Goal: Transaction & Acquisition: Purchase product/service

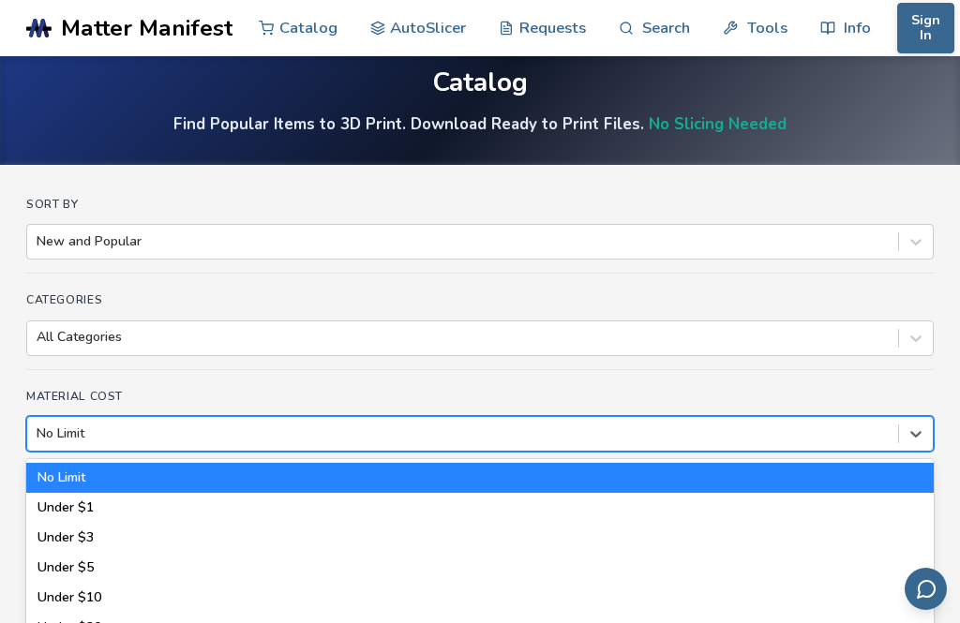
scroll to position [31, 0]
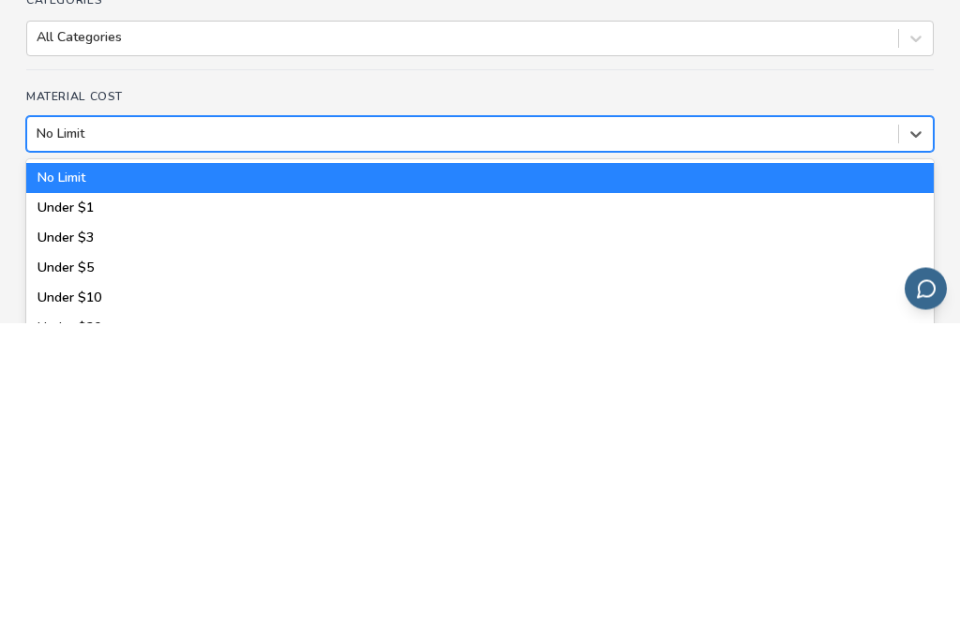
click at [310, 494] on div "Under $1" at bounding box center [479, 509] width 907 height 30
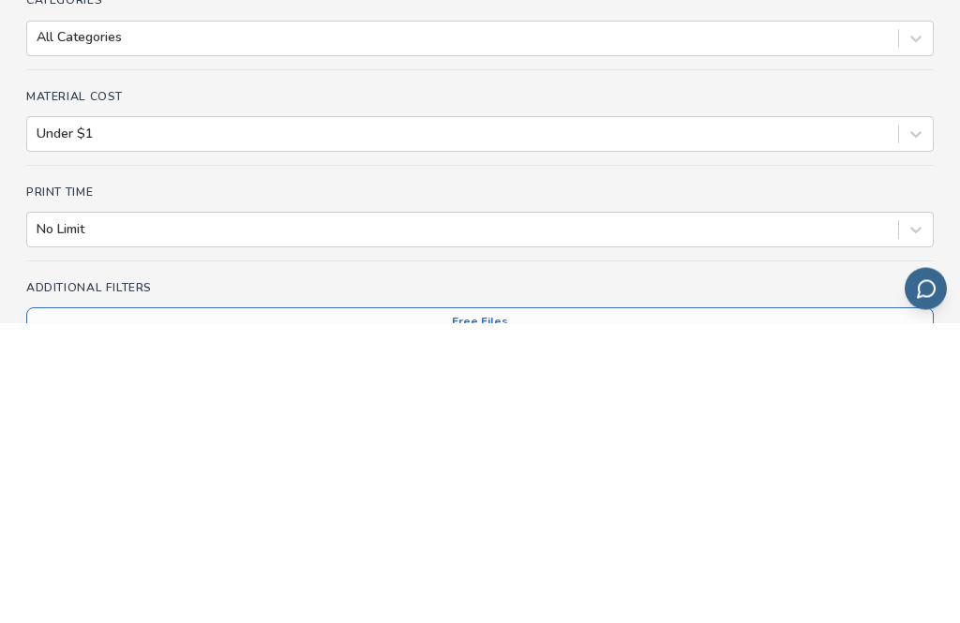
scroll to position [332, 0]
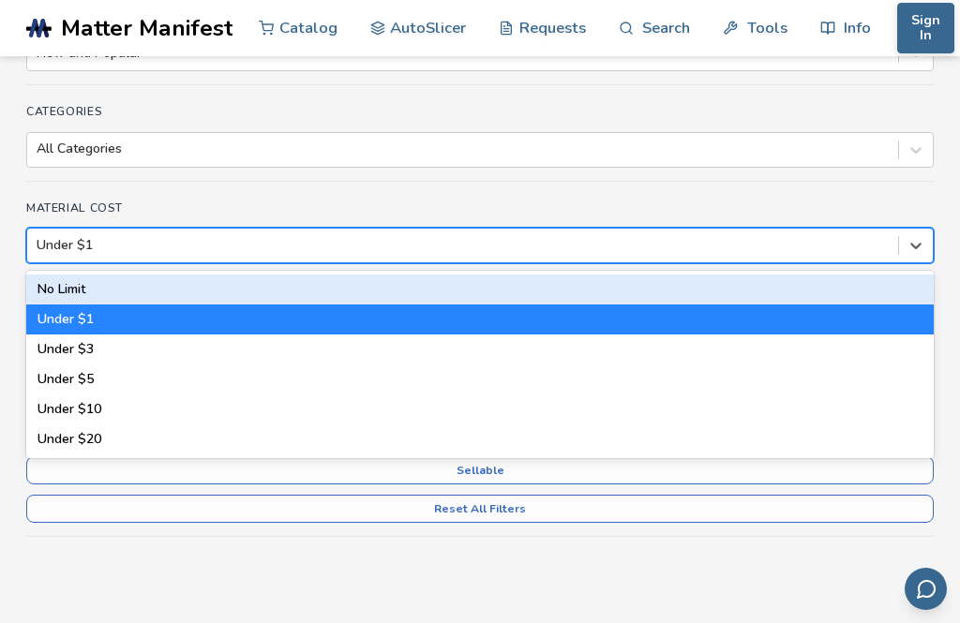
scroll to position [219, 0]
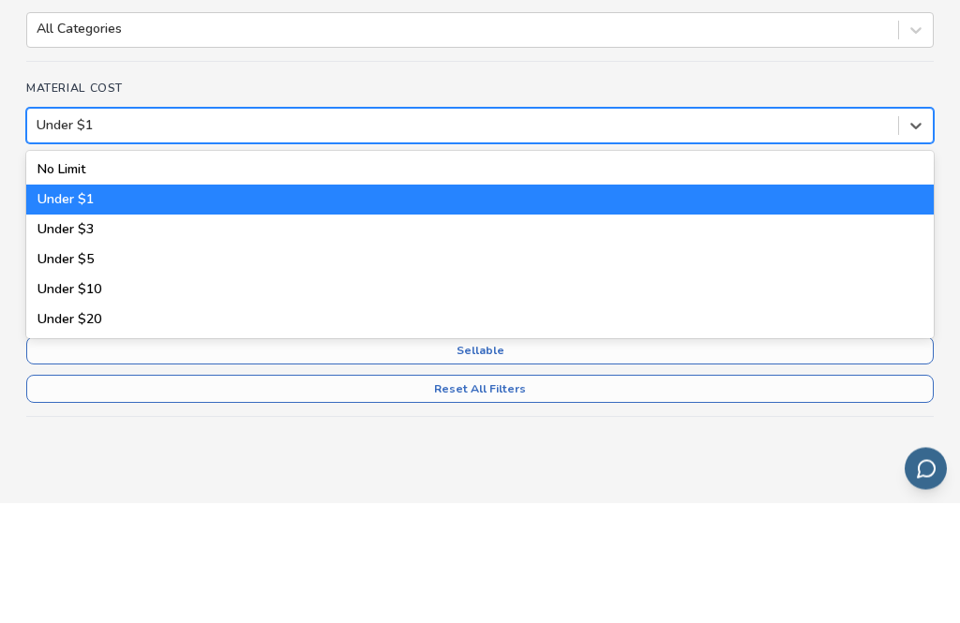
click at [436, 306] on div "Under $1" at bounding box center [479, 321] width 907 height 30
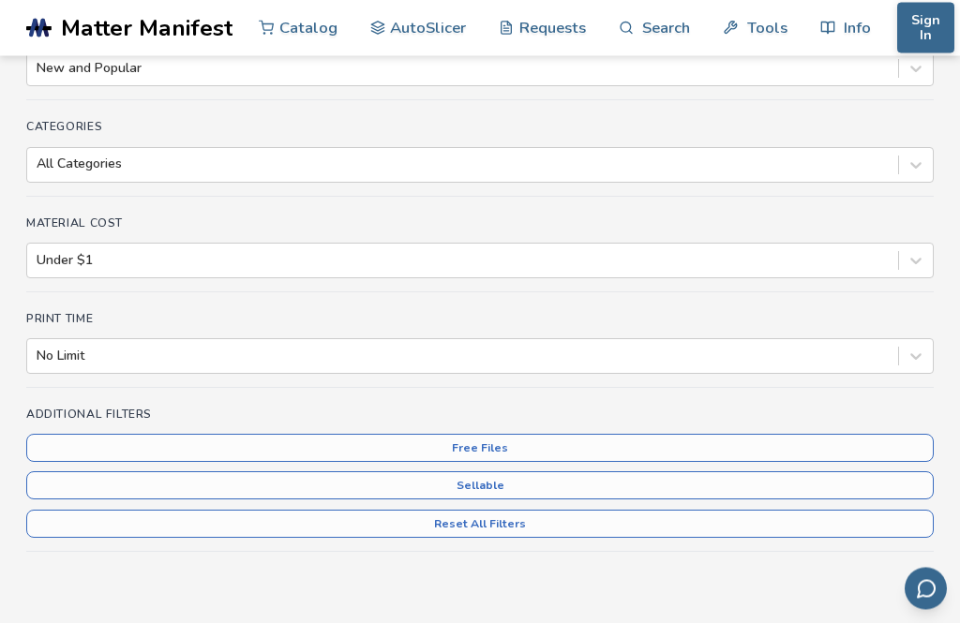
scroll to position [202, 0]
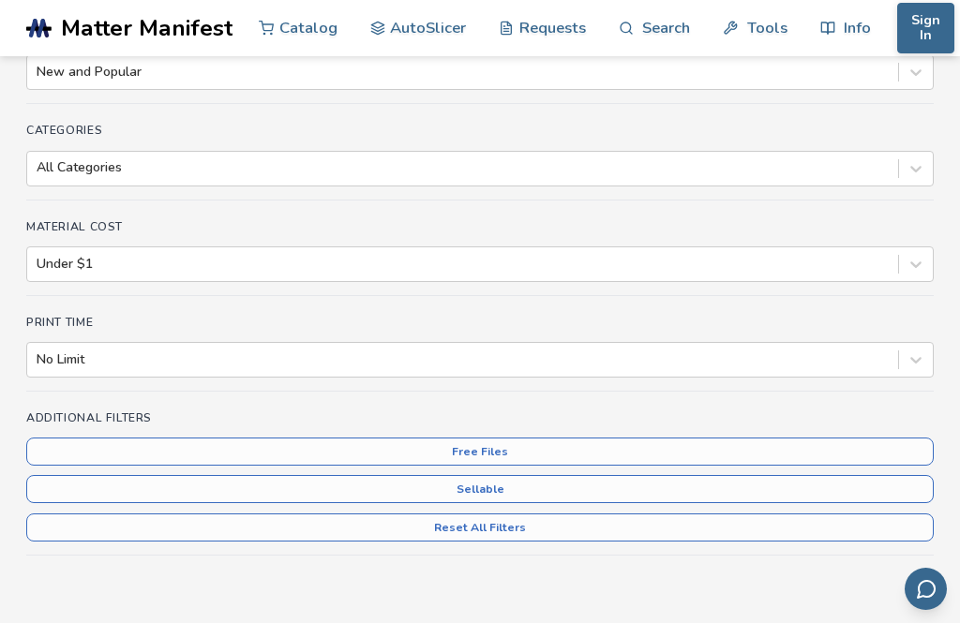
click at [519, 281] on div "Material Cost Under $1" at bounding box center [479, 258] width 907 height 76
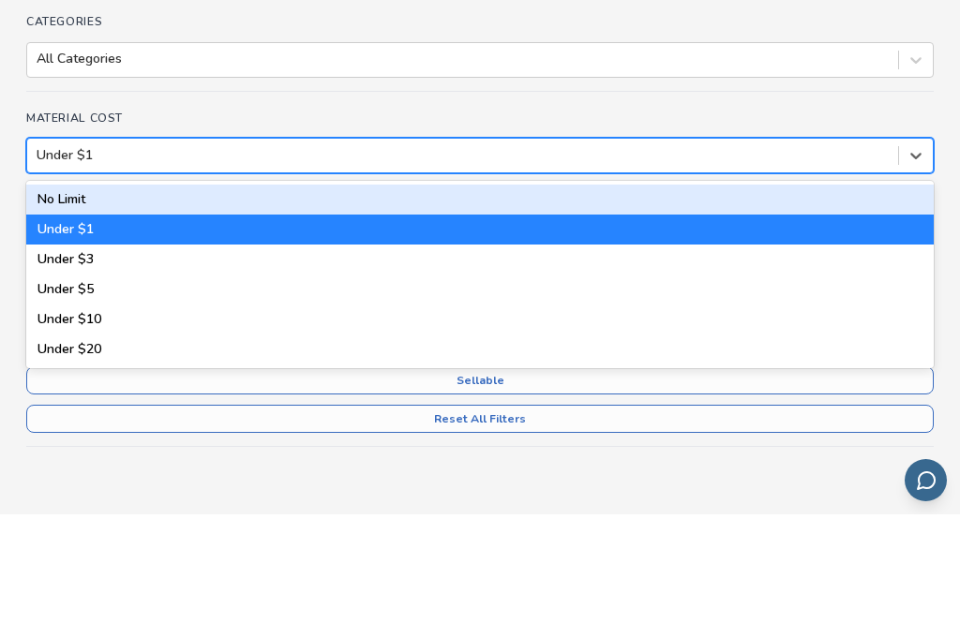
click at [397, 293] on div "No Limit" at bounding box center [479, 308] width 907 height 30
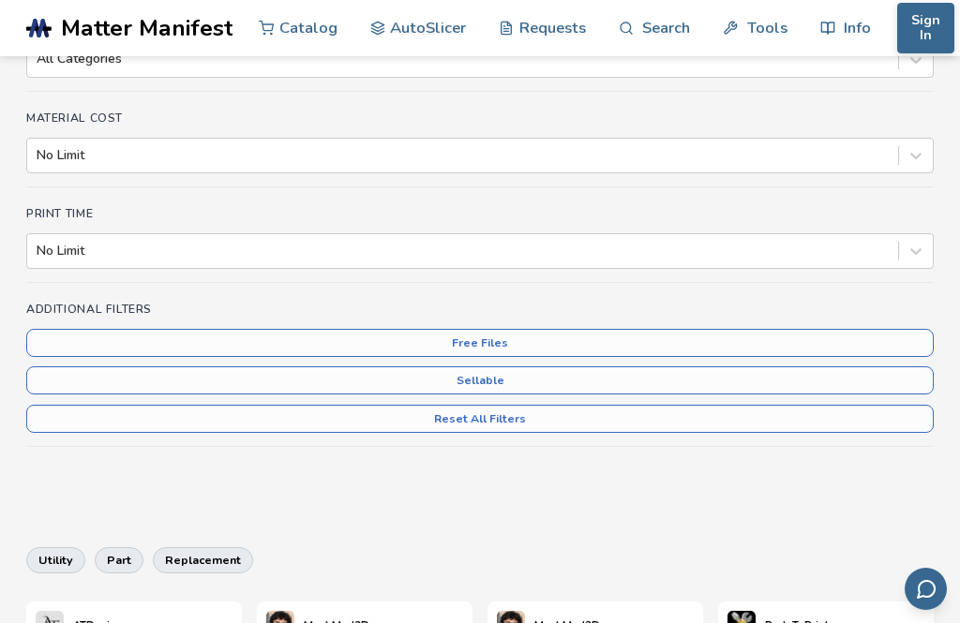
scroll to position [467, 0]
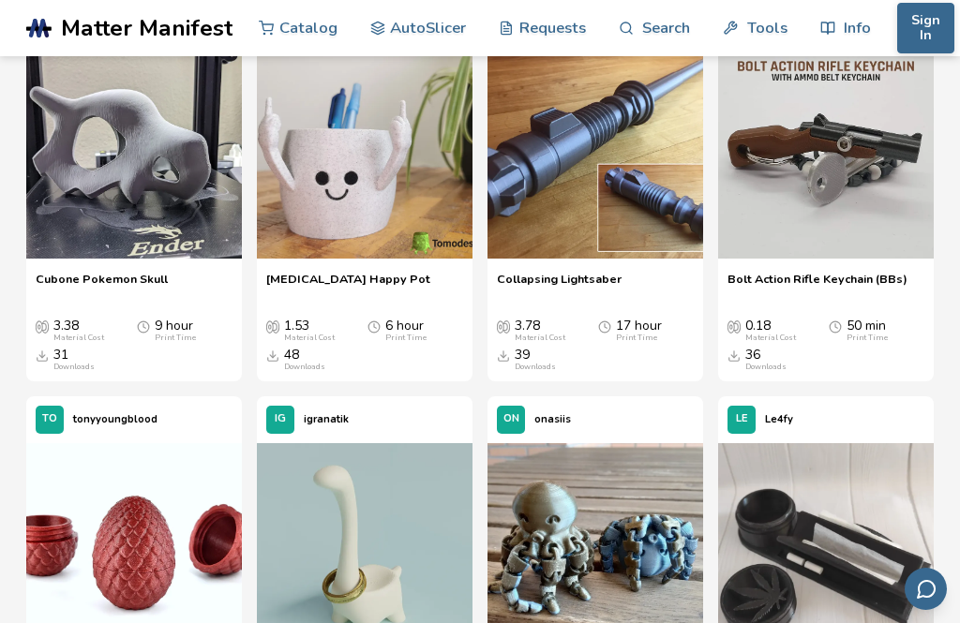
scroll to position [2083, 0]
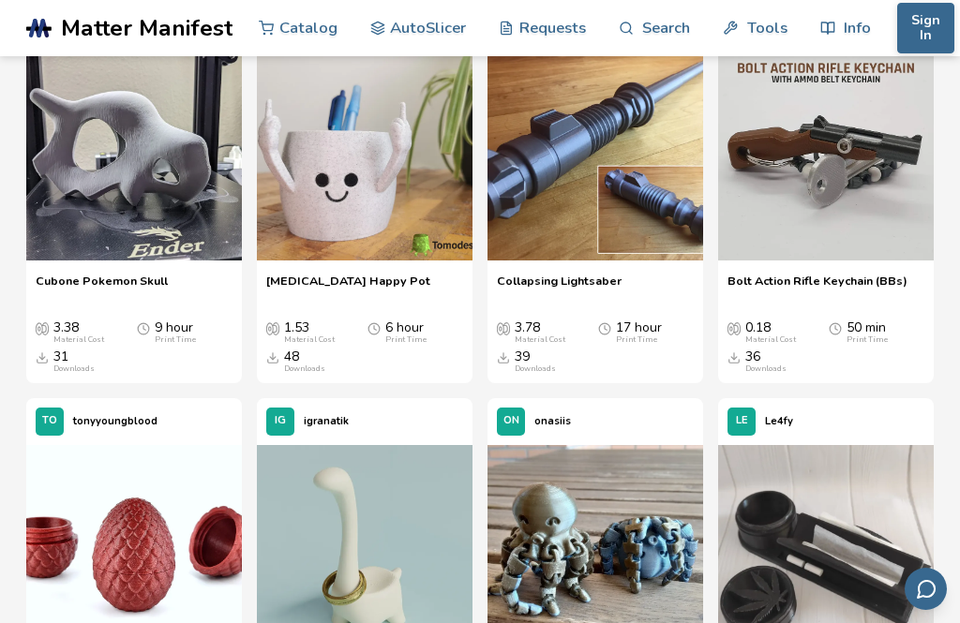
click at [891, 289] on span "Bolt Action Rifle Keychain (BBs)" at bounding box center [817, 288] width 180 height 28
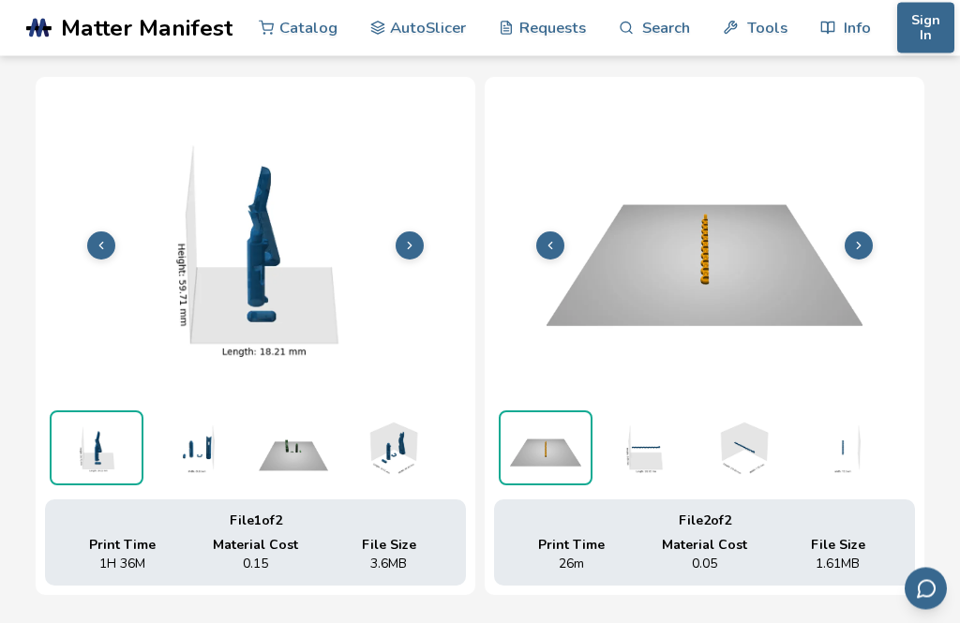
scroll to position [750, 0]
click at [862, 239] on icon at bounding box center [858, 245] width 13 height 13
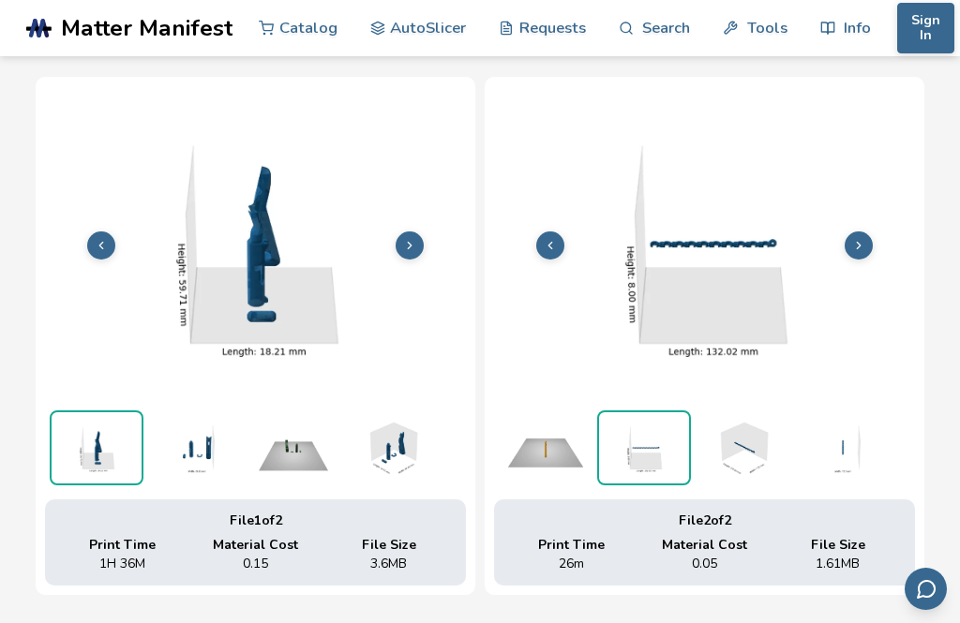
click at [869, 237] on button at bounding box center [859, 246] width 28 height 28
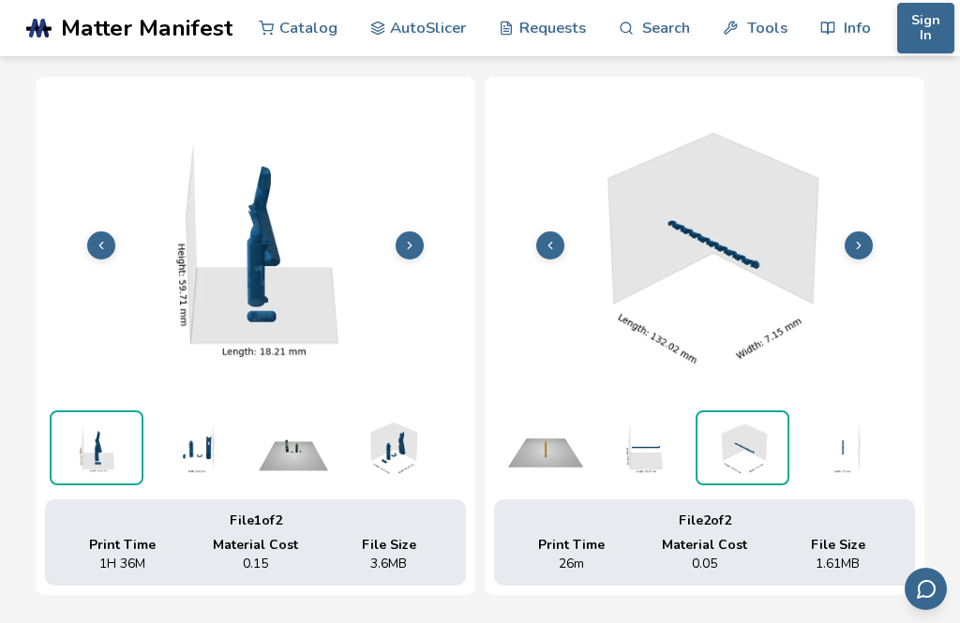
click at [876, 242] on img at bounding box center [704, 244] width 421 height 316
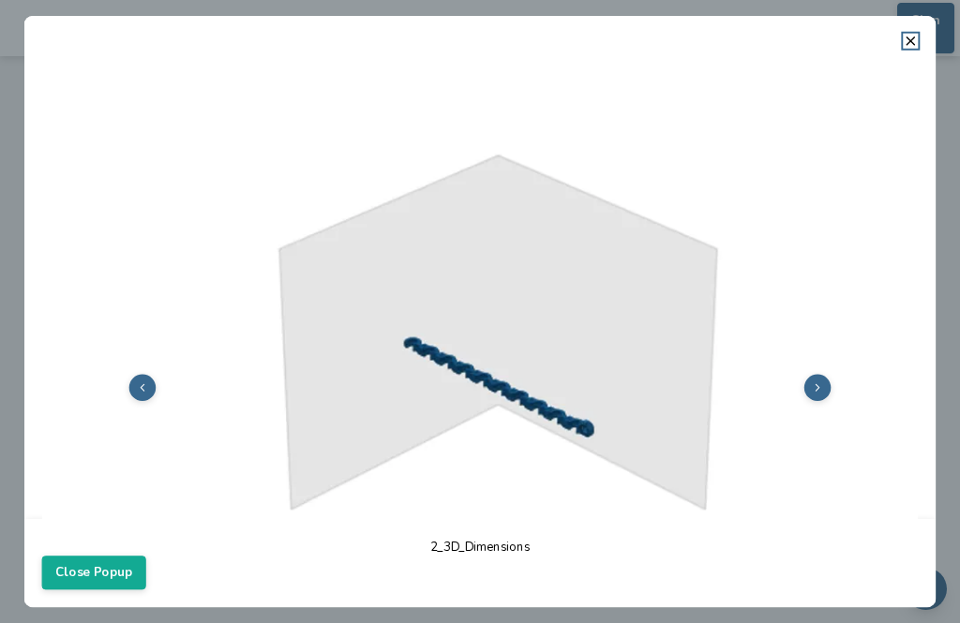
click at [851, 236] on img at bounding box center [480, 385] width 876 height 657
click at [898, 43] on header at bounding box center [480, 32] width 912 height 33
click at [910, 37] on icon at bounding box center [910, 41] width 15 height 15
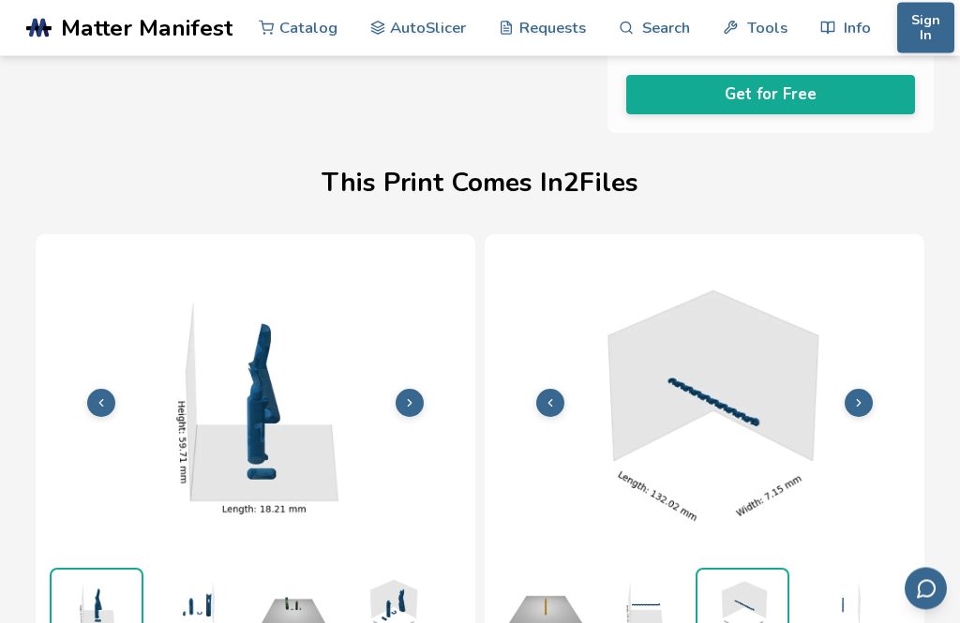
scroll to position [592, 0]
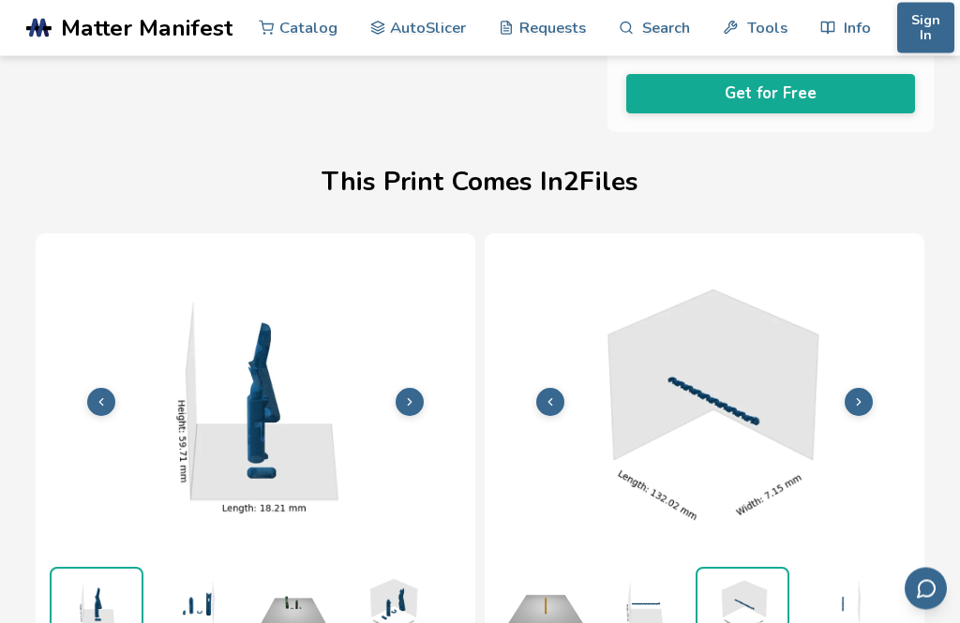
click at [417, 368] on img at bounding box center [255, 402] width 421 height 316
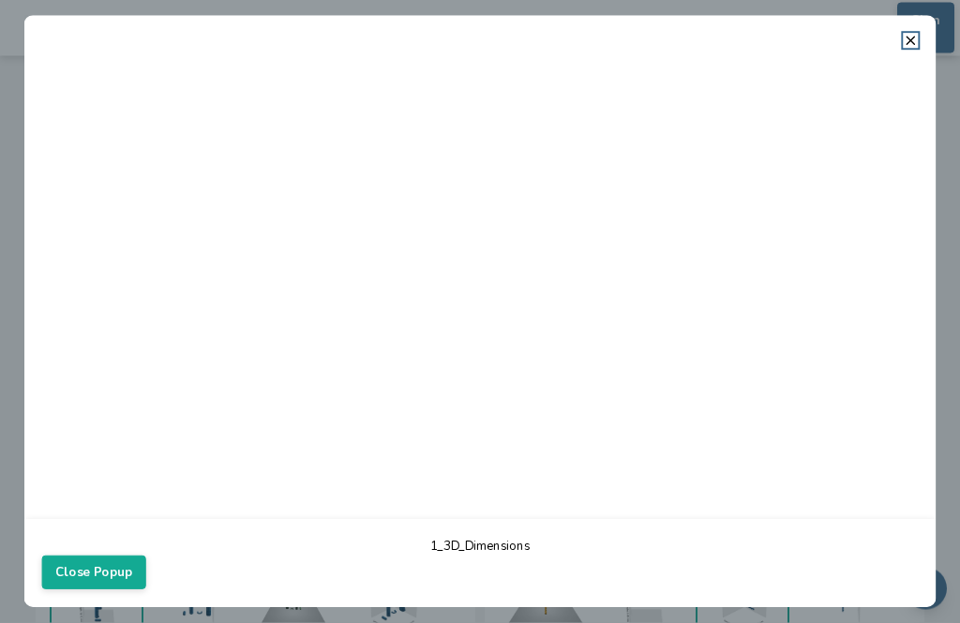
scroll to position [593, 0]
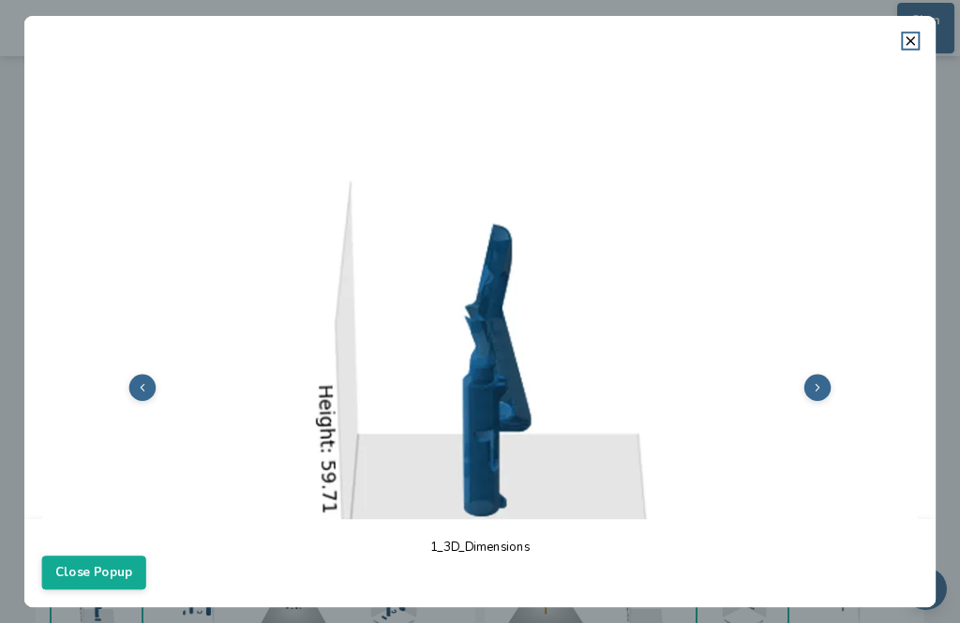
click at [805, 398] on img at bounding box center [480, 385] width 876 height 657
click at [813, 382] on button at bounding box center [816, 387] width 27 height 27
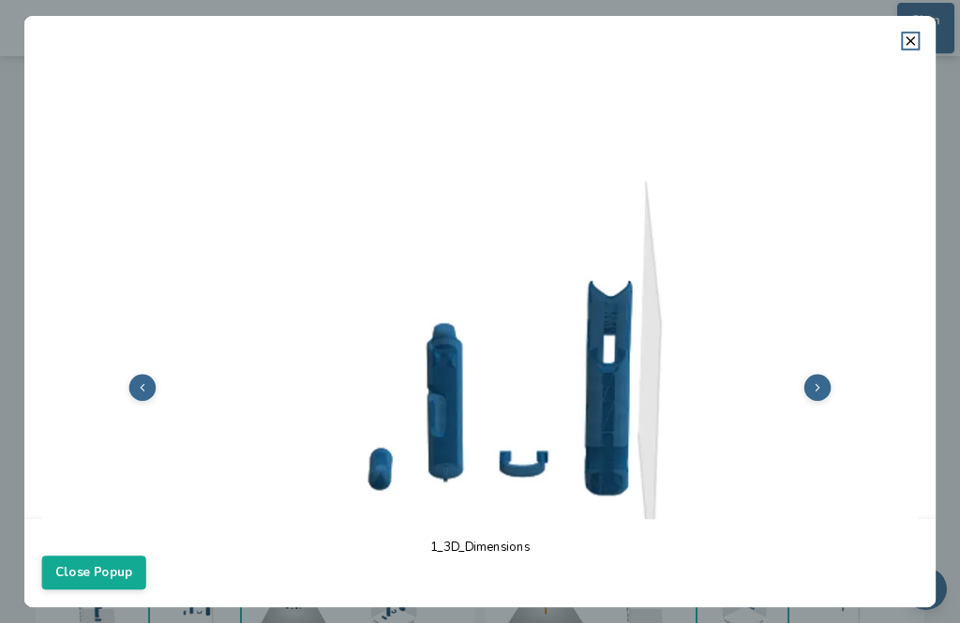
click at [913, 36] on icon at bounding box center [910, 41] width 15 height 15
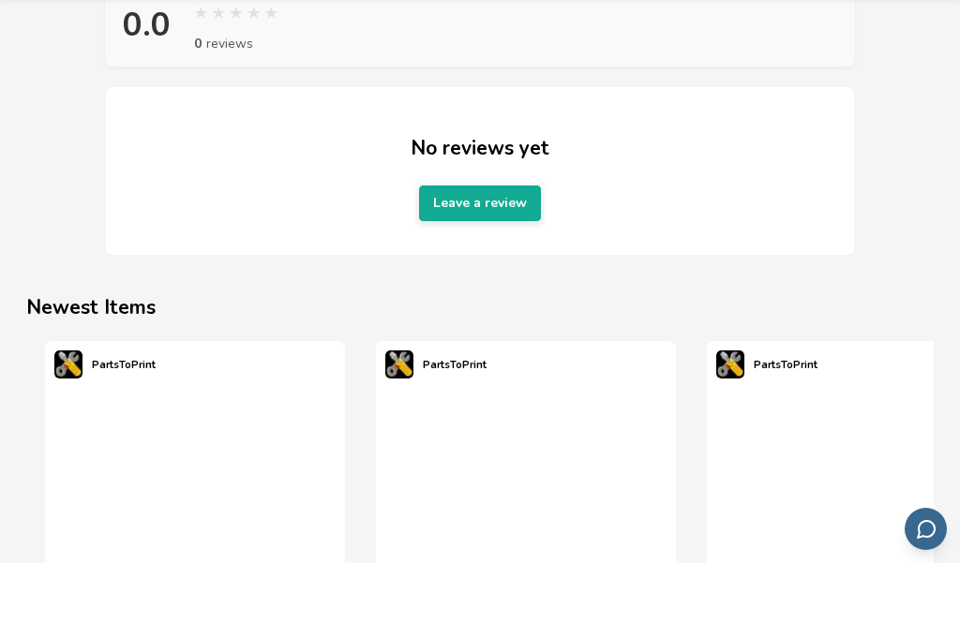
scroll to position [2088, 0]
